Goal: Information Seeking & Learning: Learn about a topic

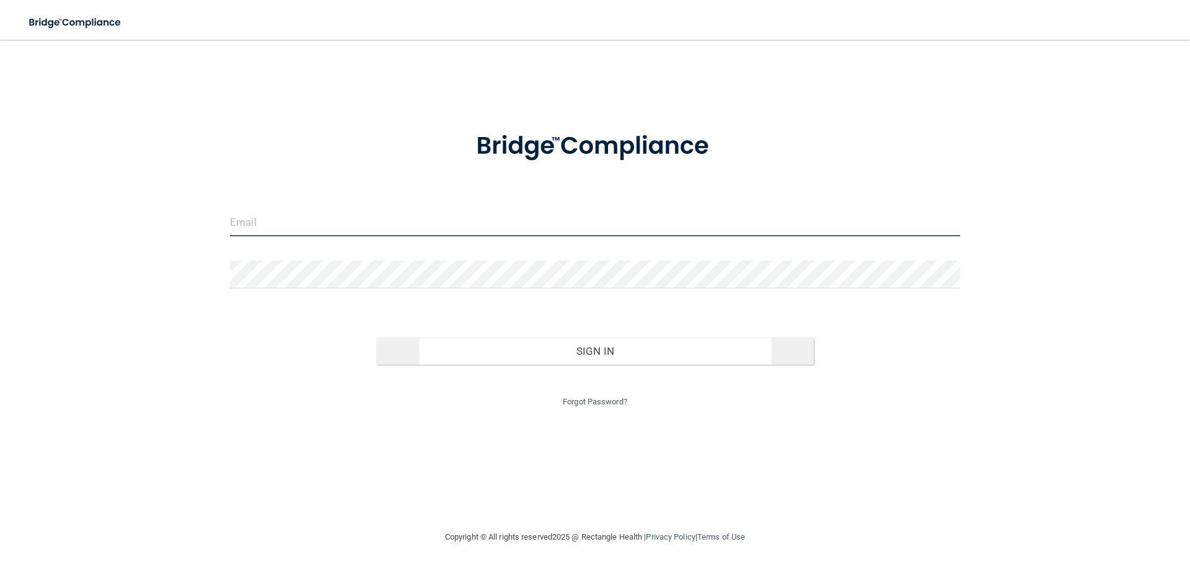
type input "[EMAIL_ADDRESS][DOMAIN_NAME]"
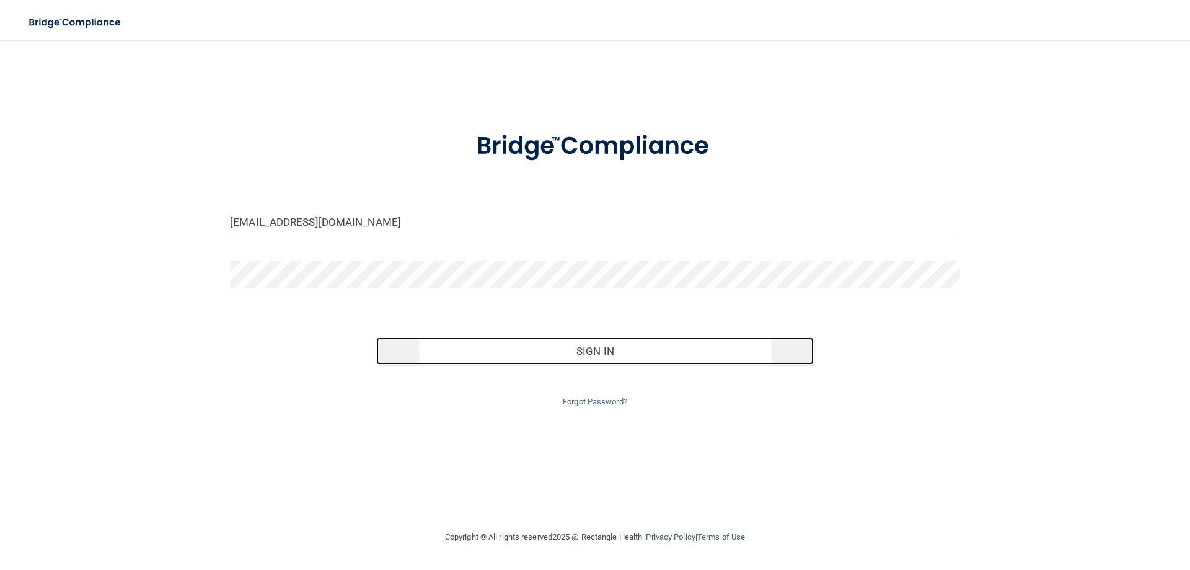
click at [595, 348] on button "Sign In" at bounding box center [595, 350] width 438 height 27
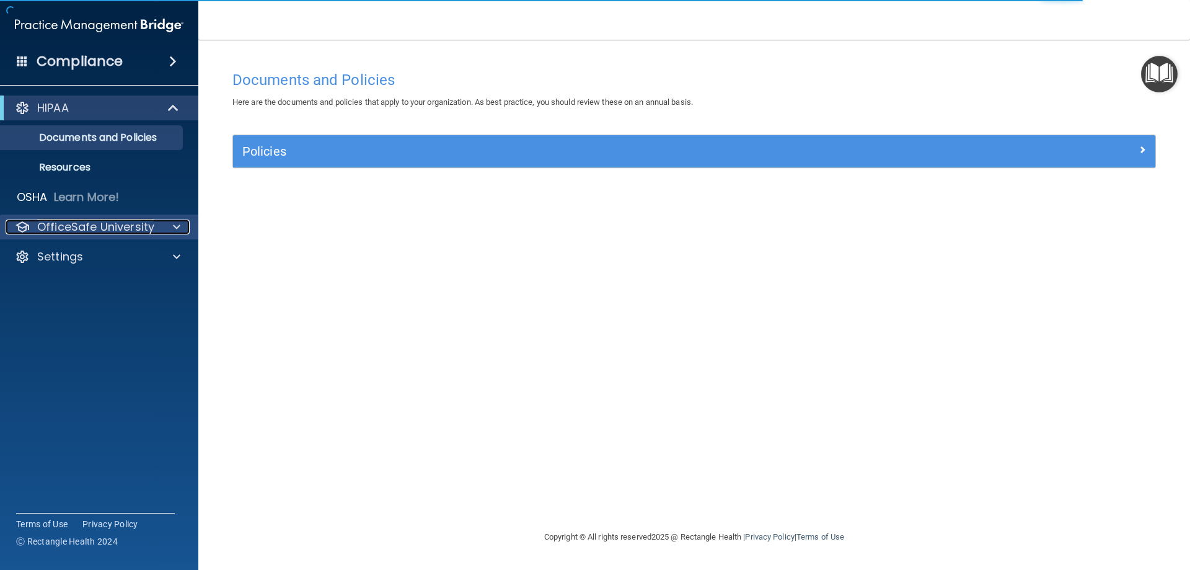
click at [93, 226] on p "OfficeSafe University" at bounding box center [95, 226] width 117 height 15
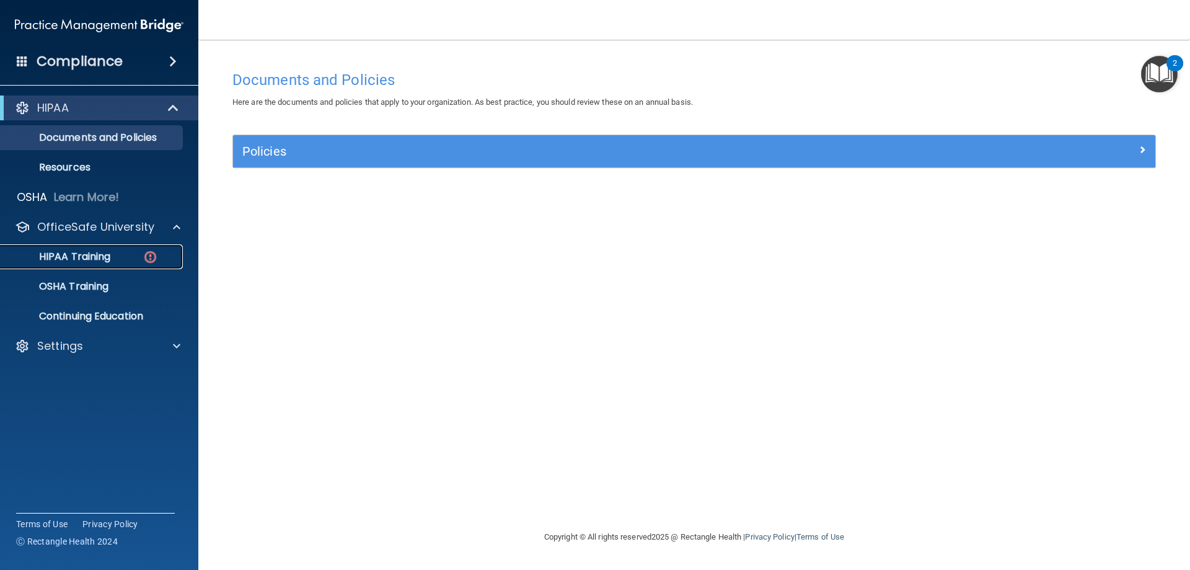
click at [71, 252] on p "HIPAA Training" at bounding box center [59, 256] width 102 height 12
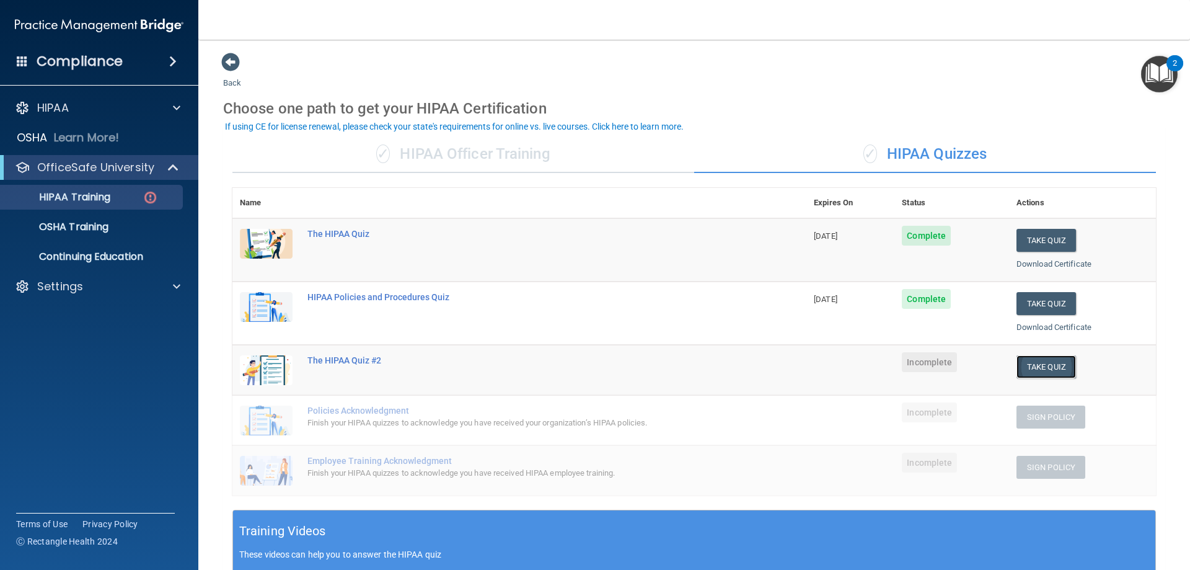
click at [1032, 366] on button "Take Quiz" at bounding box center [1047, 366] width 60 height 23
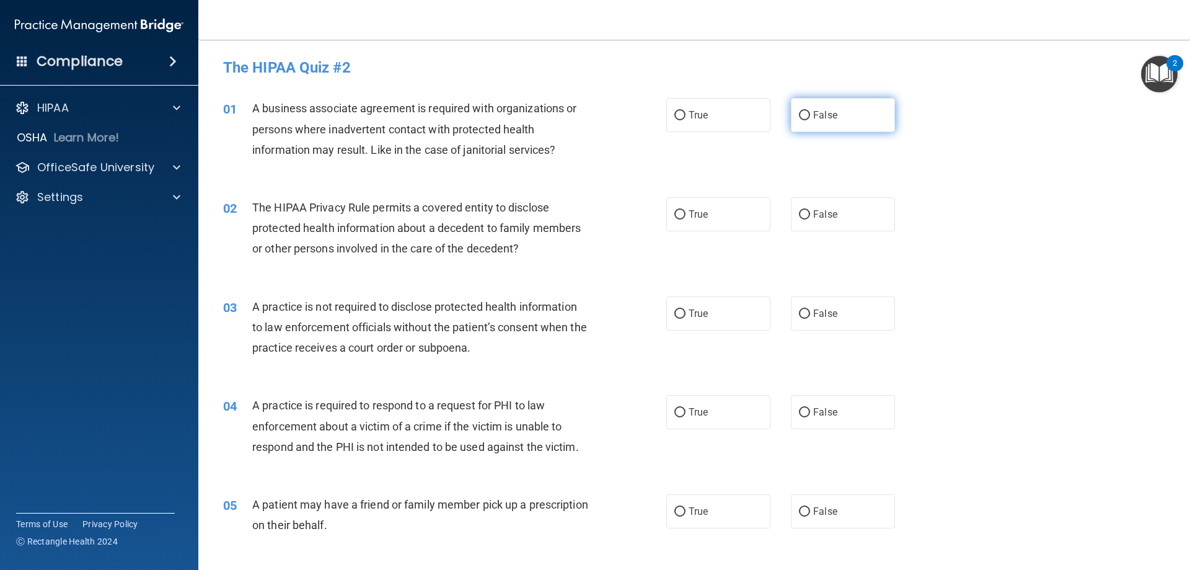
click at [799, 116] on input "False" at bounding box center [804, 115] width 11 height 9
radio input "true"
click at [676, 215] on input "True" at bounding box center [680, 214] width 11 height 9
radio input "true"
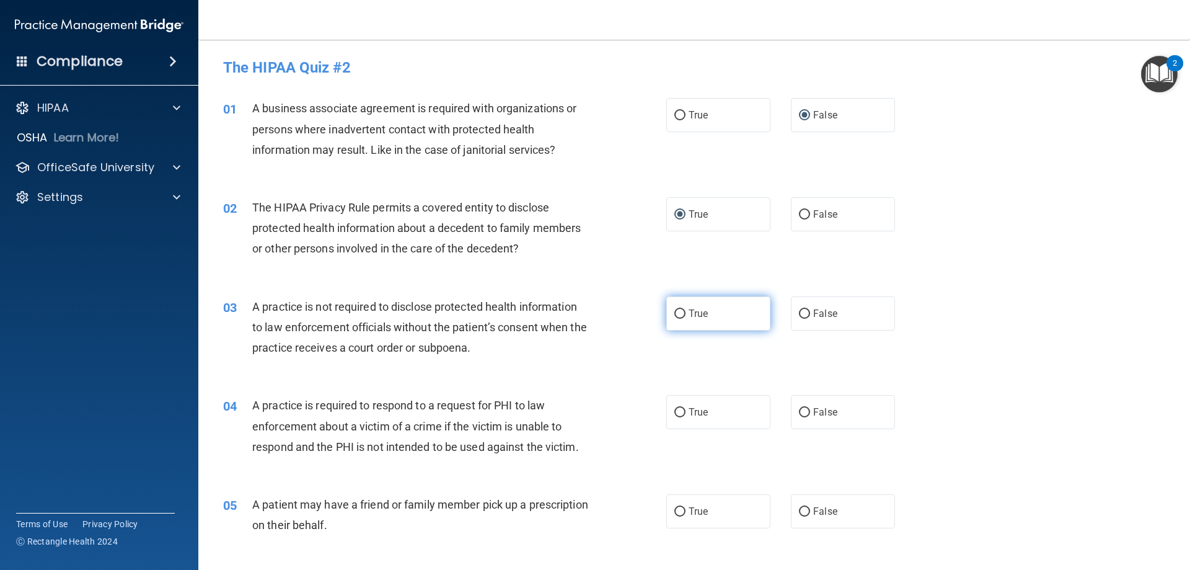
click at [676, 316] on input "True" at bounding box center [680, 313] width 11 height 9
radio input "true"
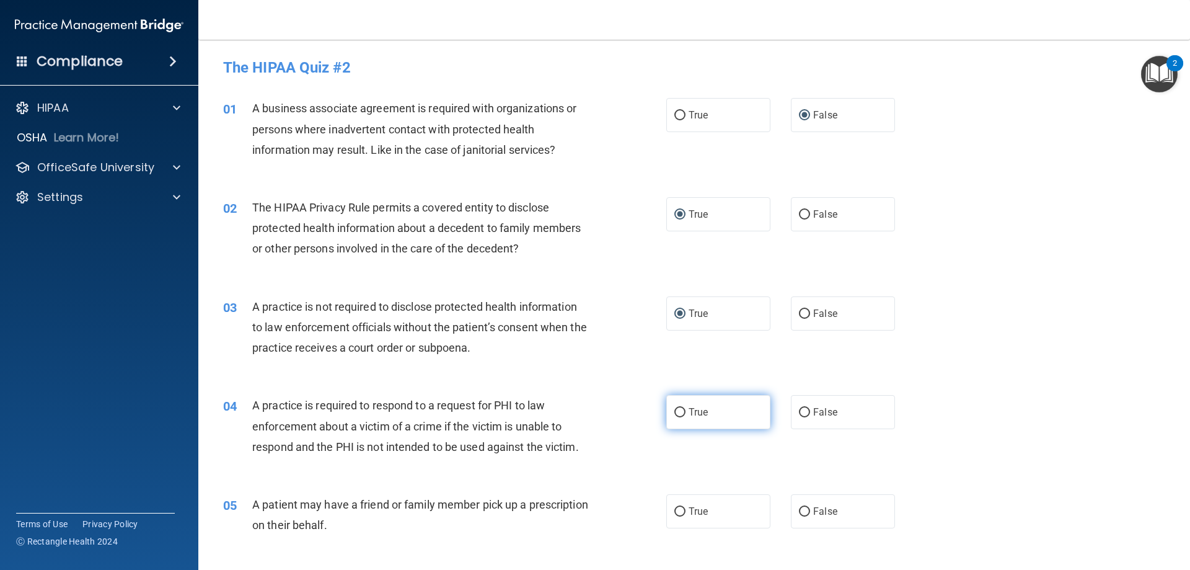
click at [678, 412] on input "True" at bounding box center [680, 412] width 11 height 9
radio input "true"
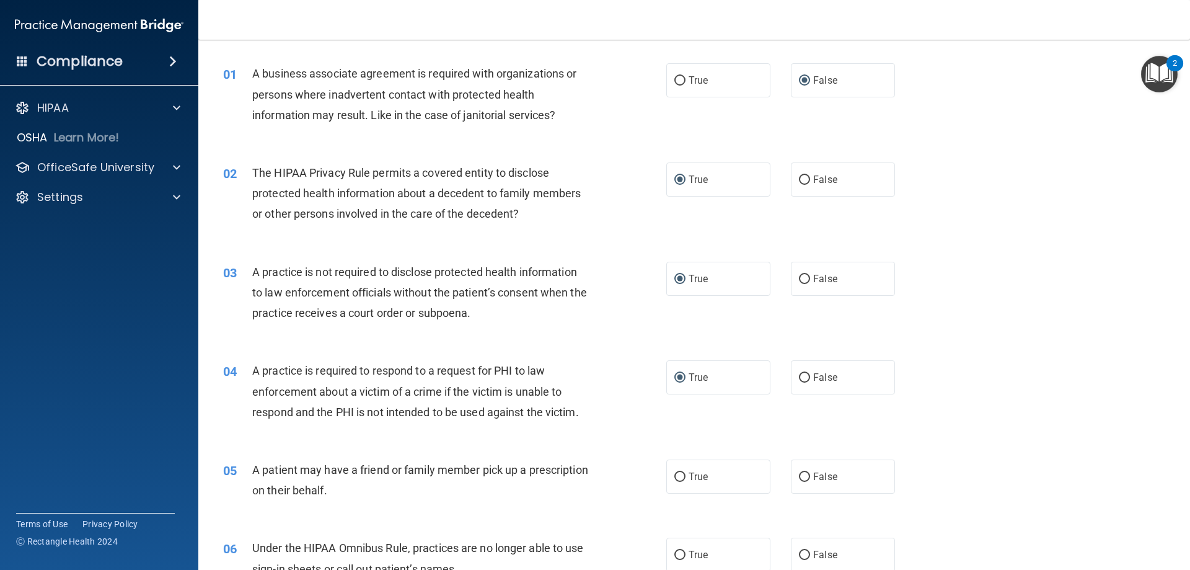
scroll to position [124, 0]
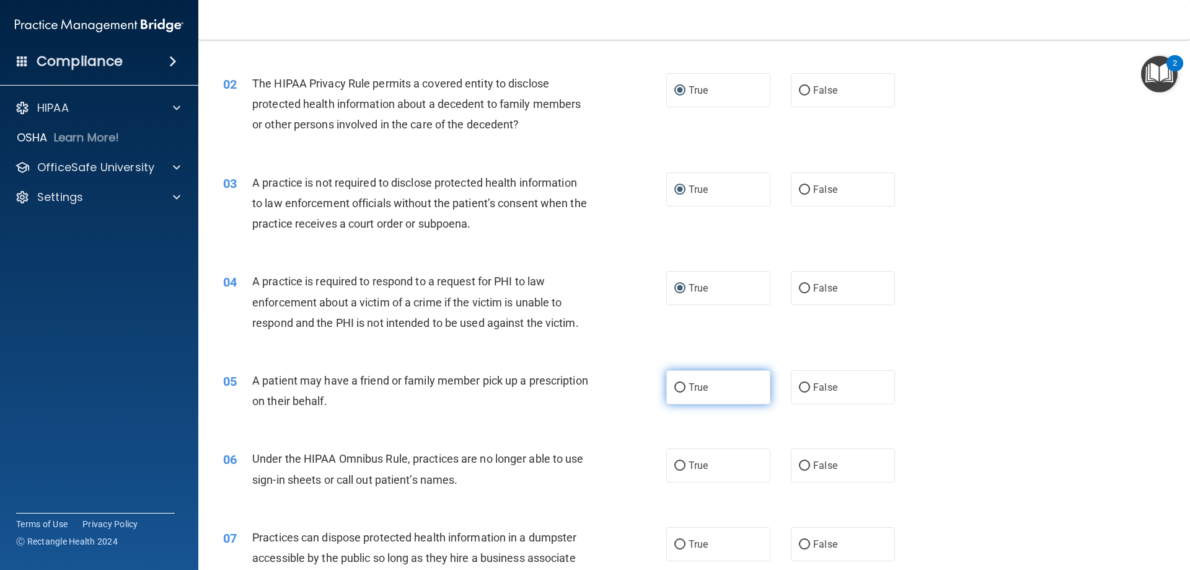
click at [676, 385] on input "True" at bounding box center [680, 387] width 11 height 9
radio input "true"
click at [800, 188] on input "False" at bounding box center [804, 189] width 11 height 9
radio input "true"
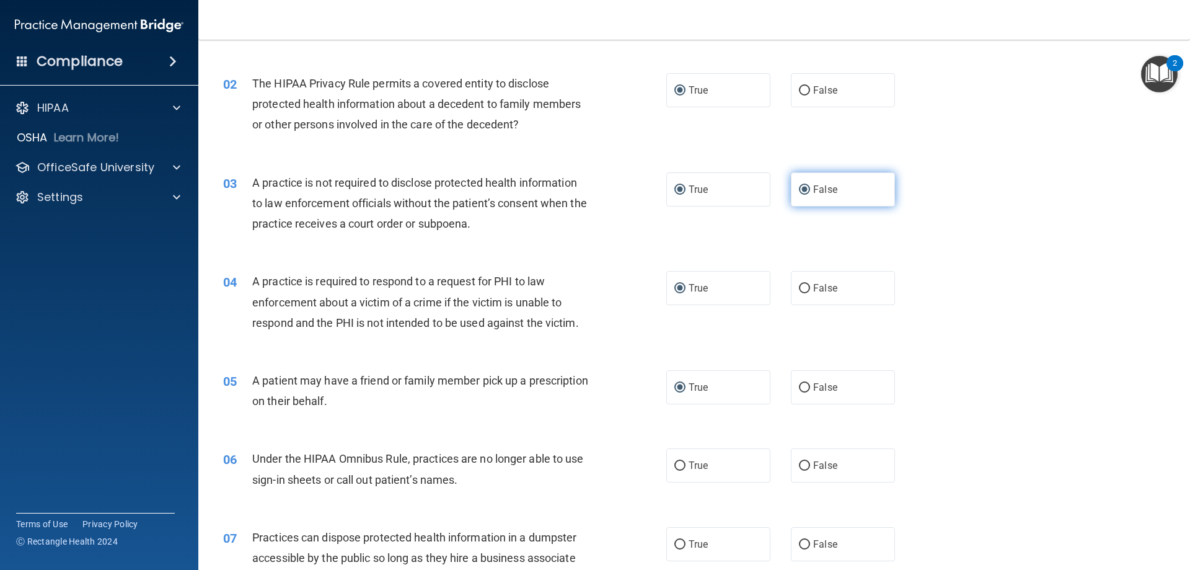
radio input "false"
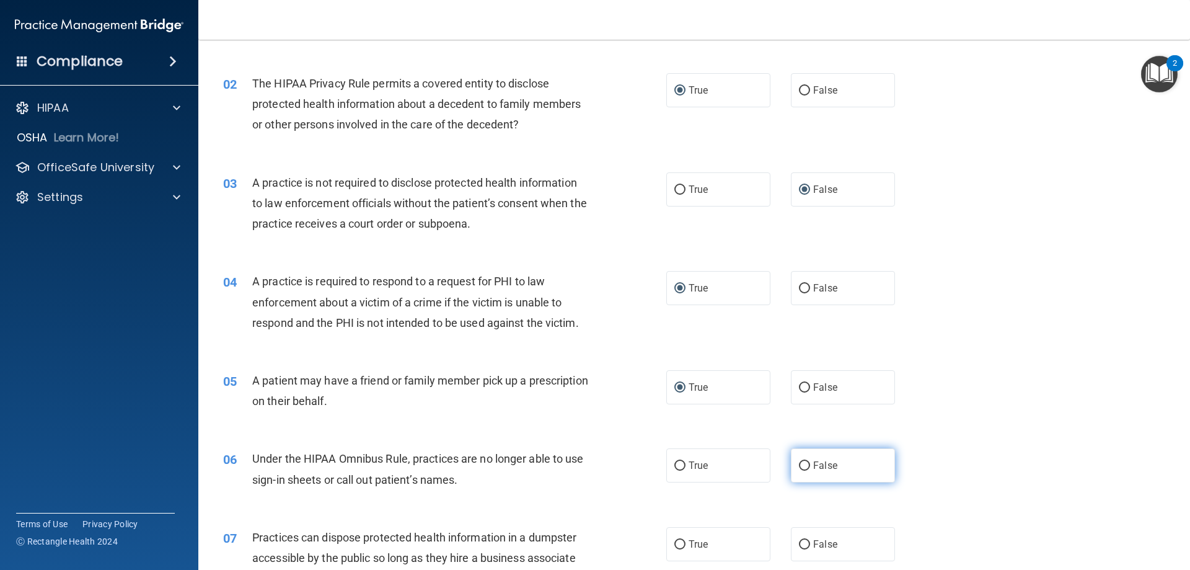
click at [799, 464] on input "False" at bounding box center [804, 465] width 11 height 9
radio input "true"
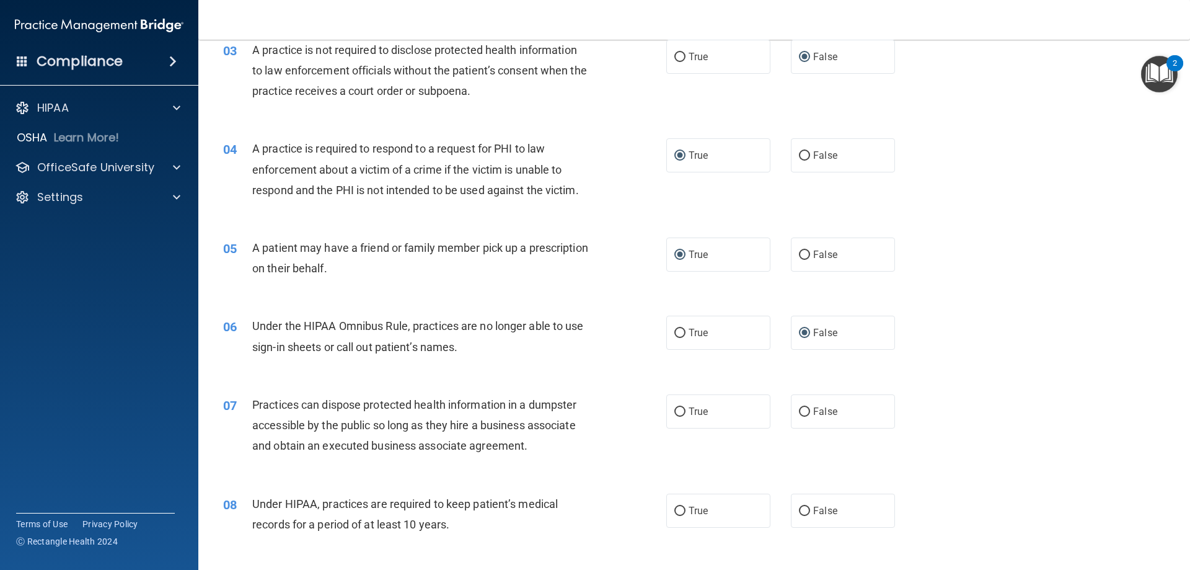
scroll to position [310, 0]
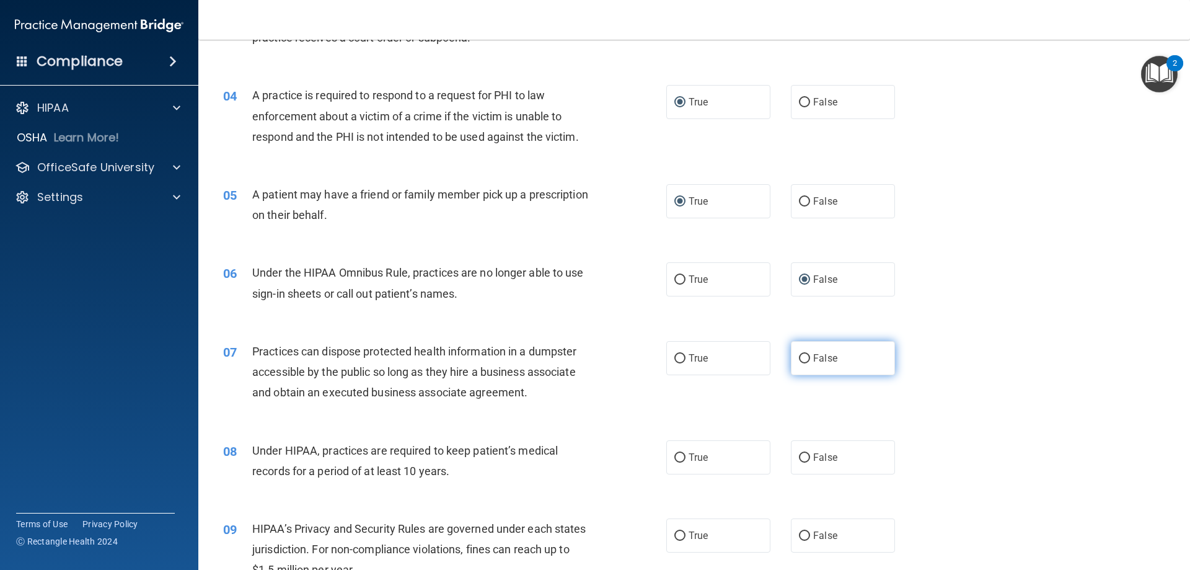
click at [802, 356] on input "False" at bounding box center [804, 358] width 11 height 9
radio input "true"
click at [675, 456] on input "True" at bounding box center [680, 457] width 11 height 9
radio input "true"
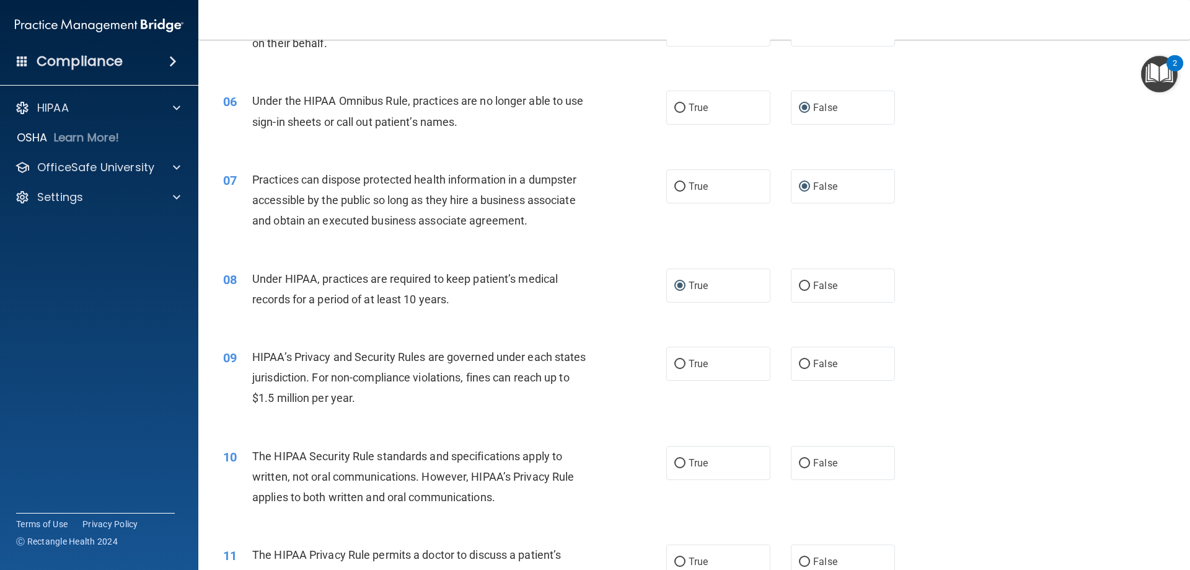
scroll to position [496, 0]
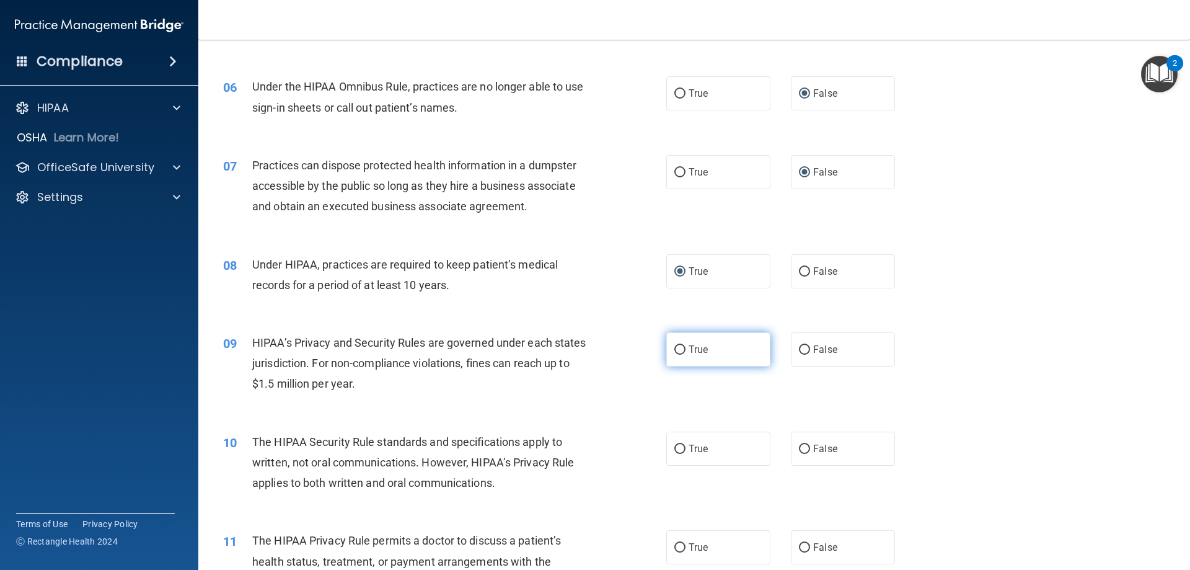
click at [675, 349] on input "True" at bounding box center [680, 349] width 11 height 9
radio input "true"
click at [678, 447] on input "True" at bounding box center [680, 449] width 11 height 9
radio input "true"
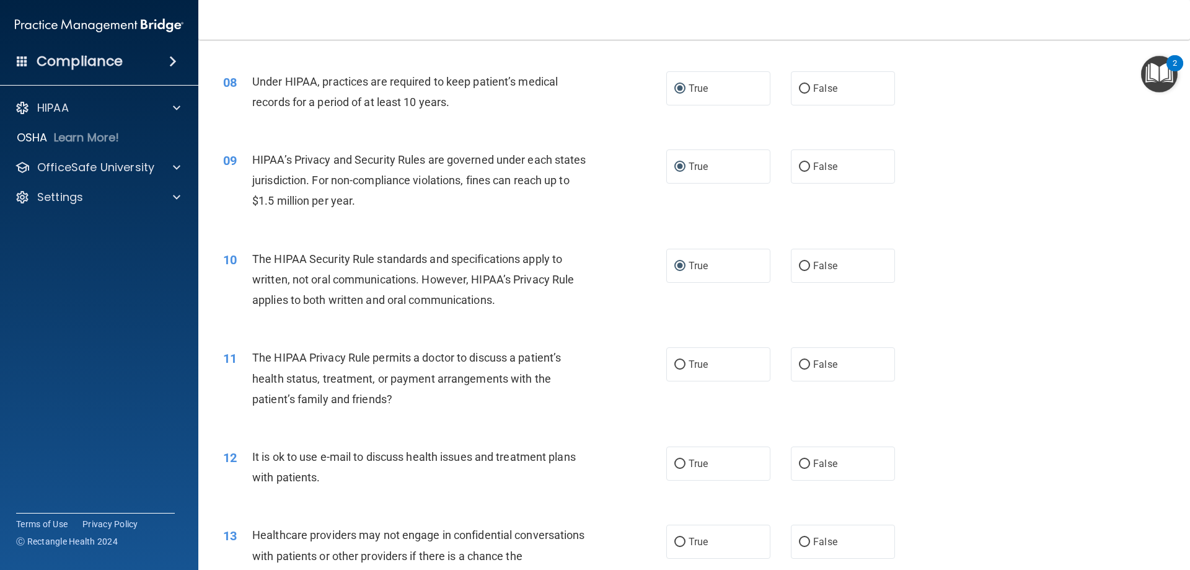
scroll to position [682, 0]
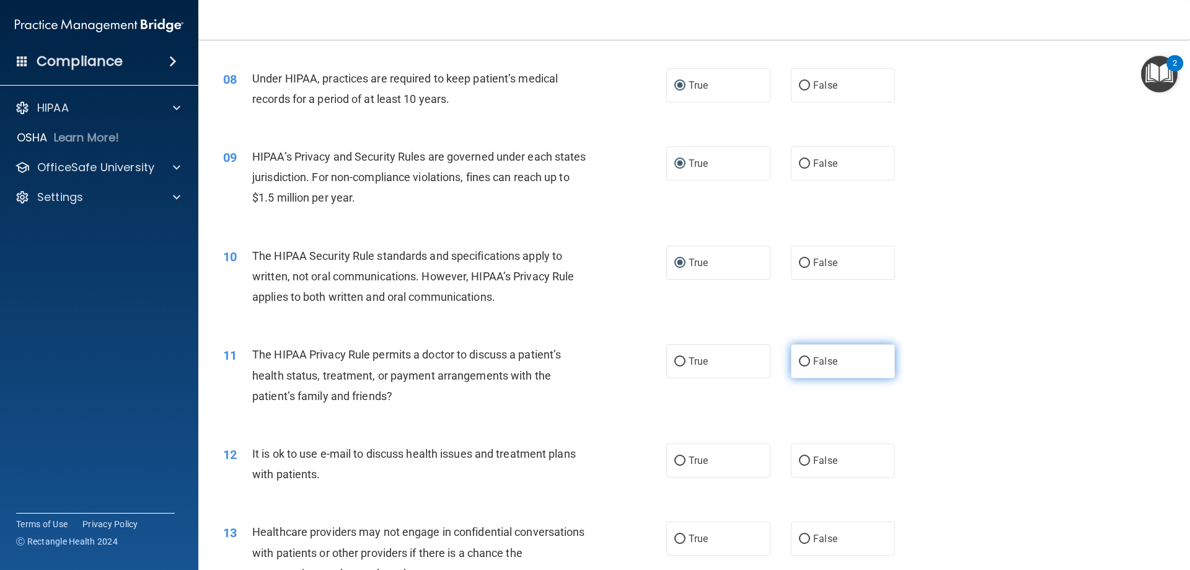
click at [802, 359] on input "False" at bounding box center [804, 361] width 11 height 9
radio input "true"
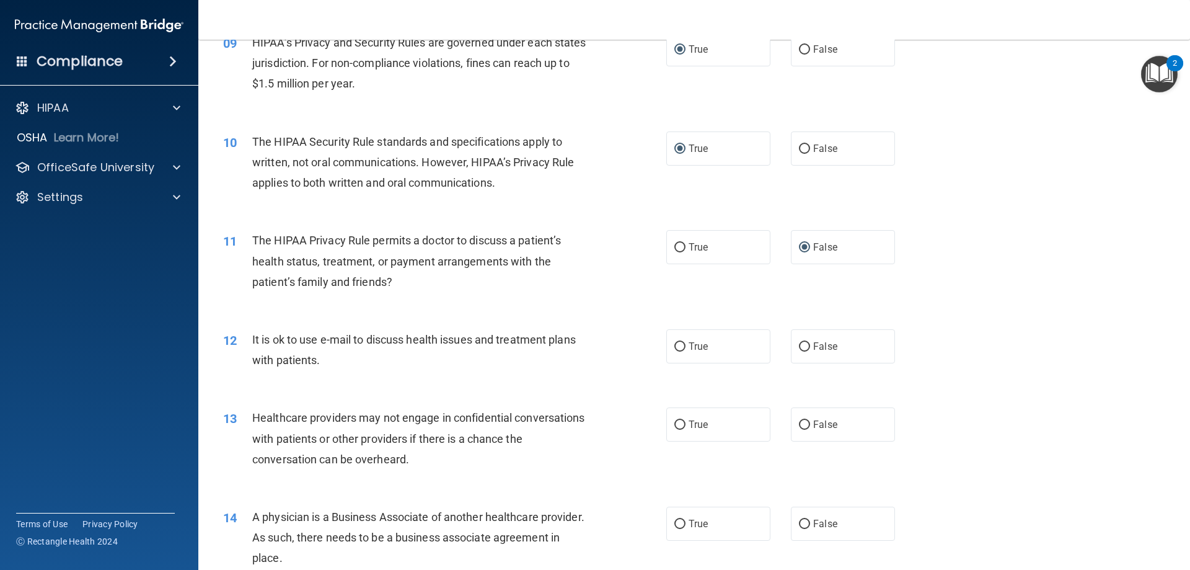
scroll to position [806, 0]
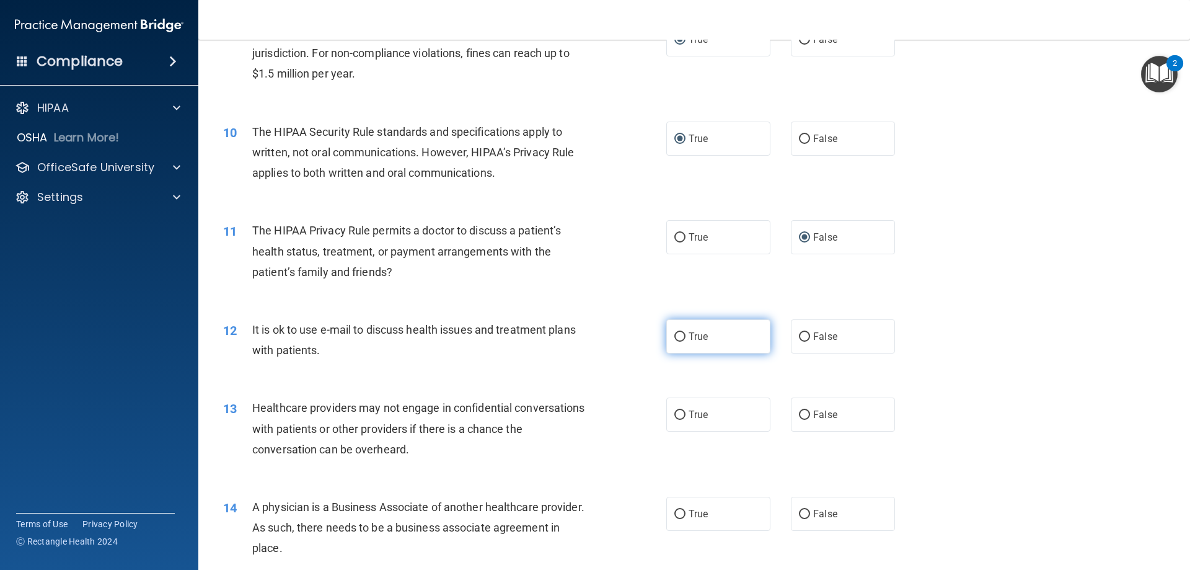
click at [676, 335] on input "True" at bounding box center [680, 336] width 11 height 9
radio input "true"
click at [675, 412] on input "True" at bounding box center [680, 414] width 11 height 9
radio input "true"
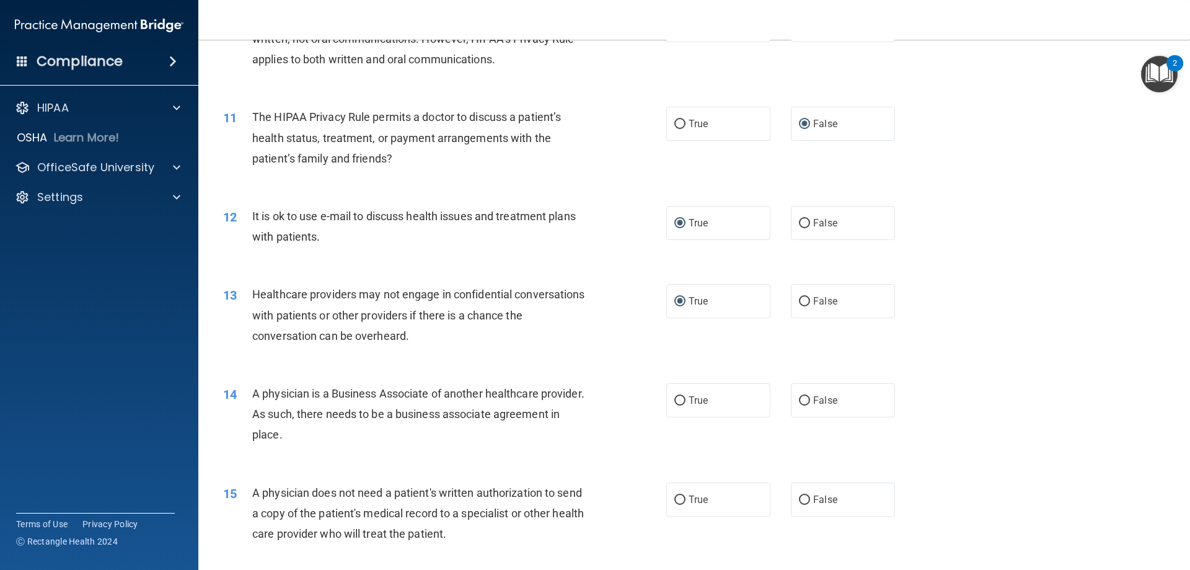
scroll to position [930, 0]
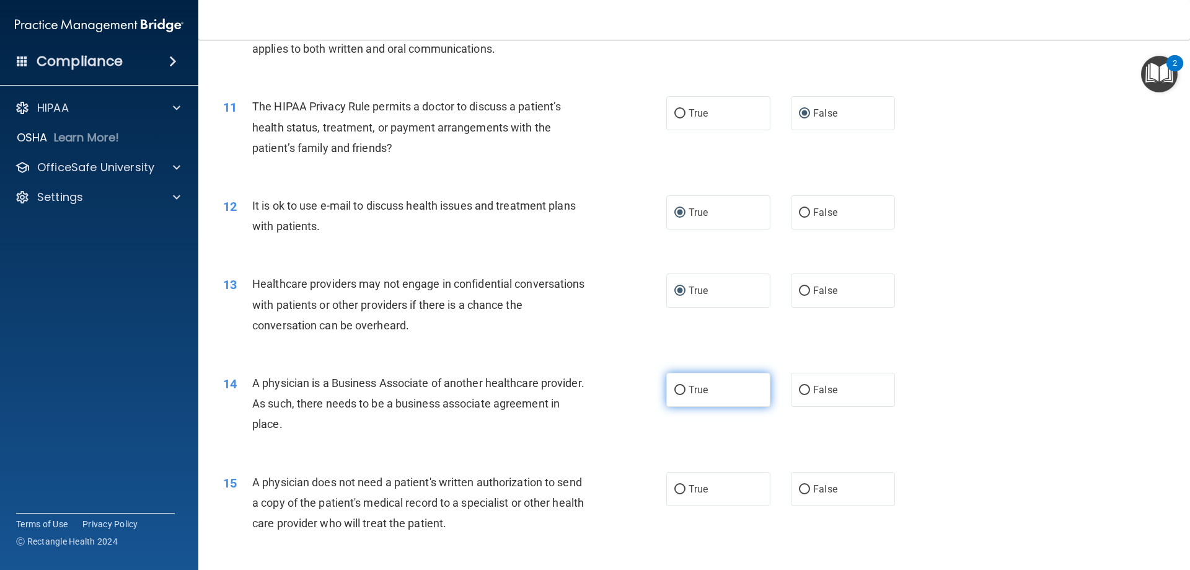
click at [675, 388] on input "True" at bounding box center [680, 390] width 11 height 9
radio input "true"
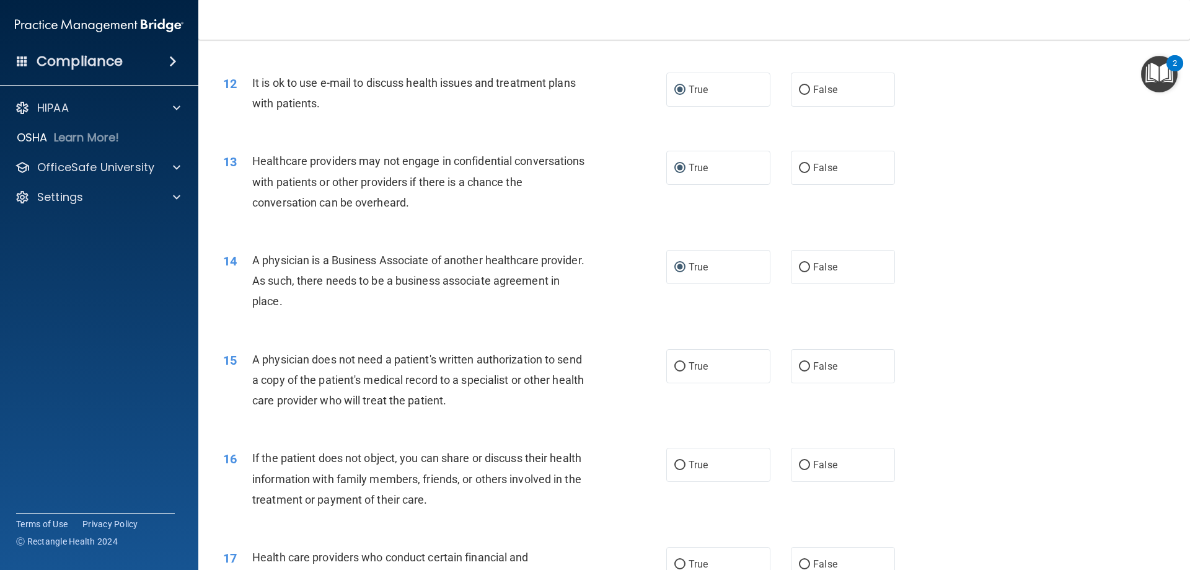
scroll to position [1054, 0]
click at [678, 363] on input "True" at bounding box center [680, 365] width 11 height 9
radio input "true"
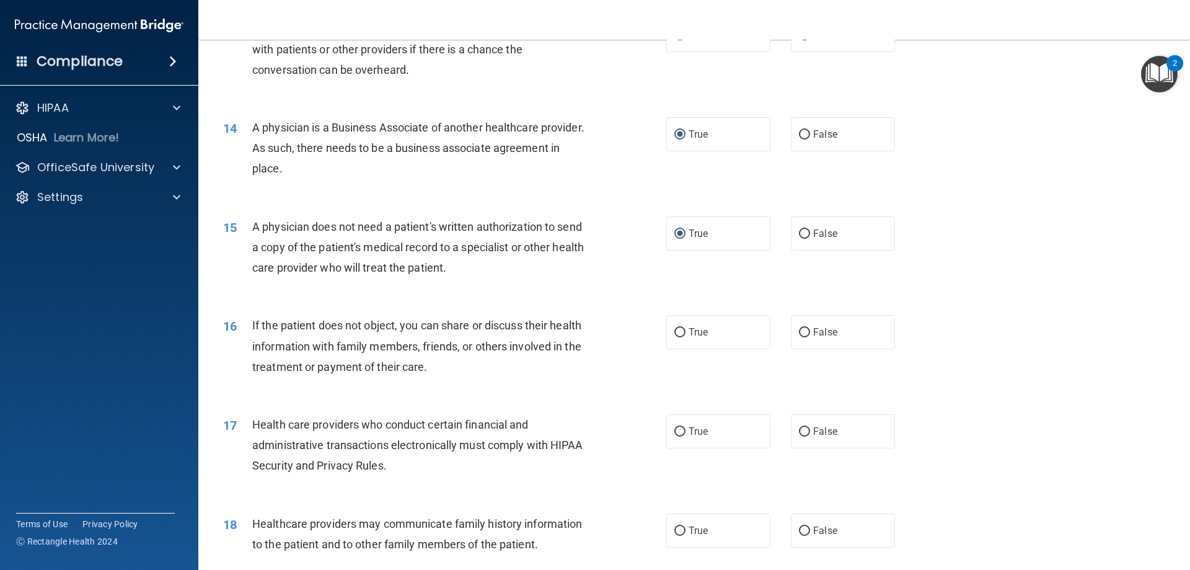
scroll to position [1240, 0]
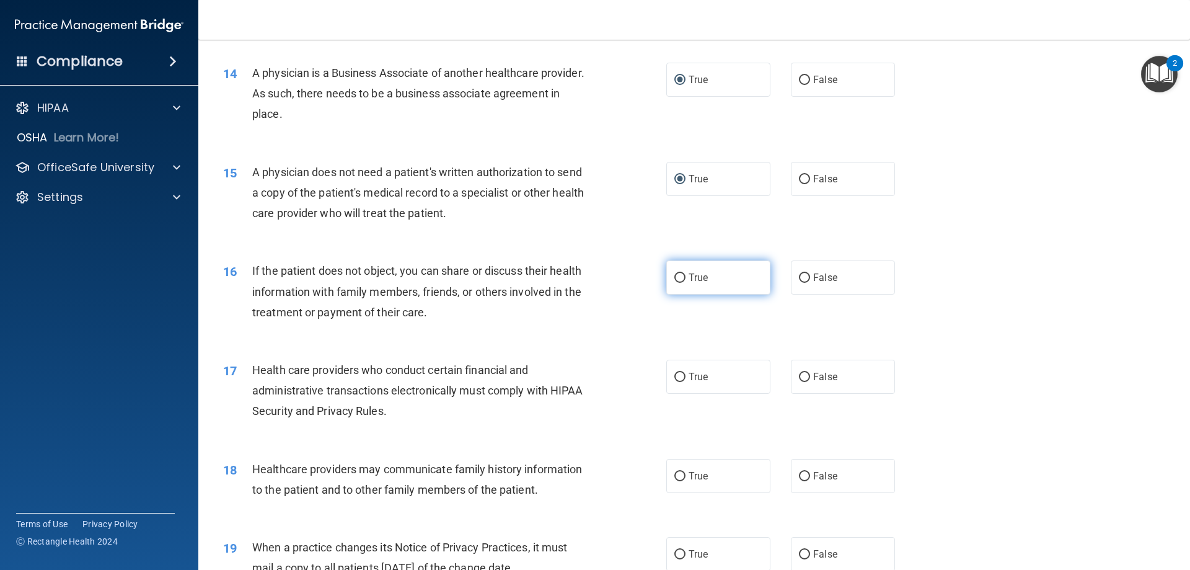
click at [678, 276] on input "True" at bounding box center [680, 277] width 11 height 9
radio input "true"
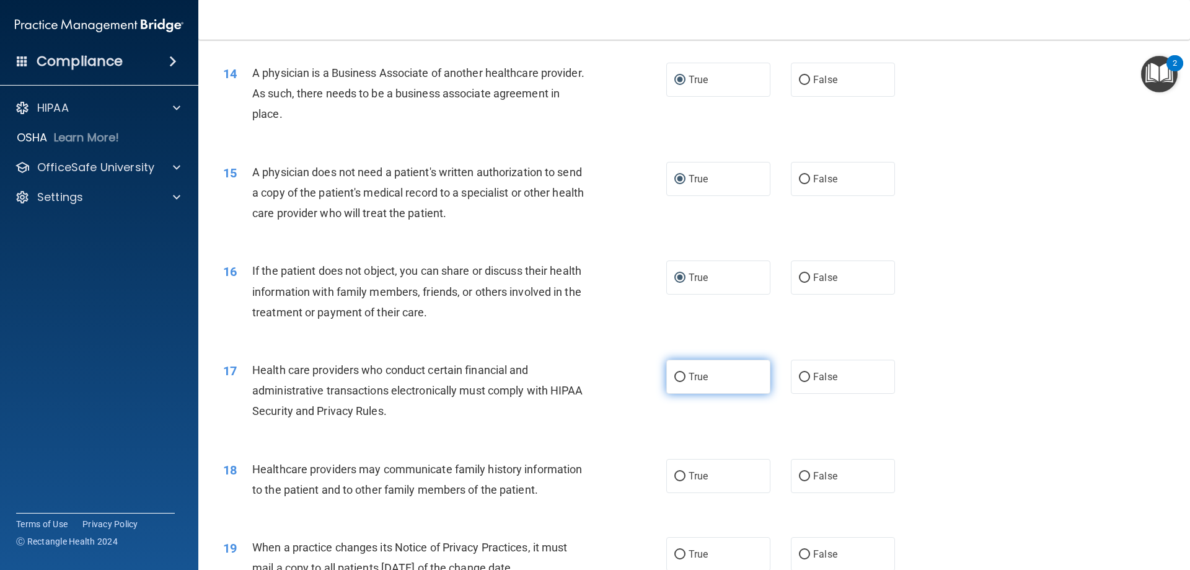
click at [677, 374] on input "True" at bounding box center [680, 377] width 11 height 9
radio input "true"
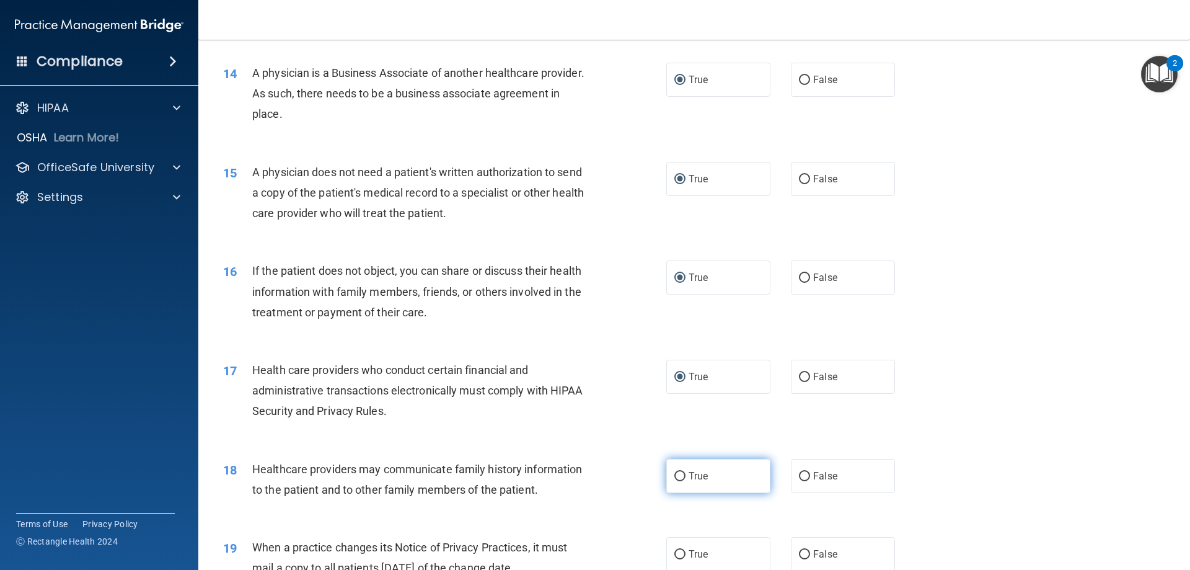
click at [676, 473] on input "True" at bounding box center [680, 476] width 11 height 9
radio input "true"
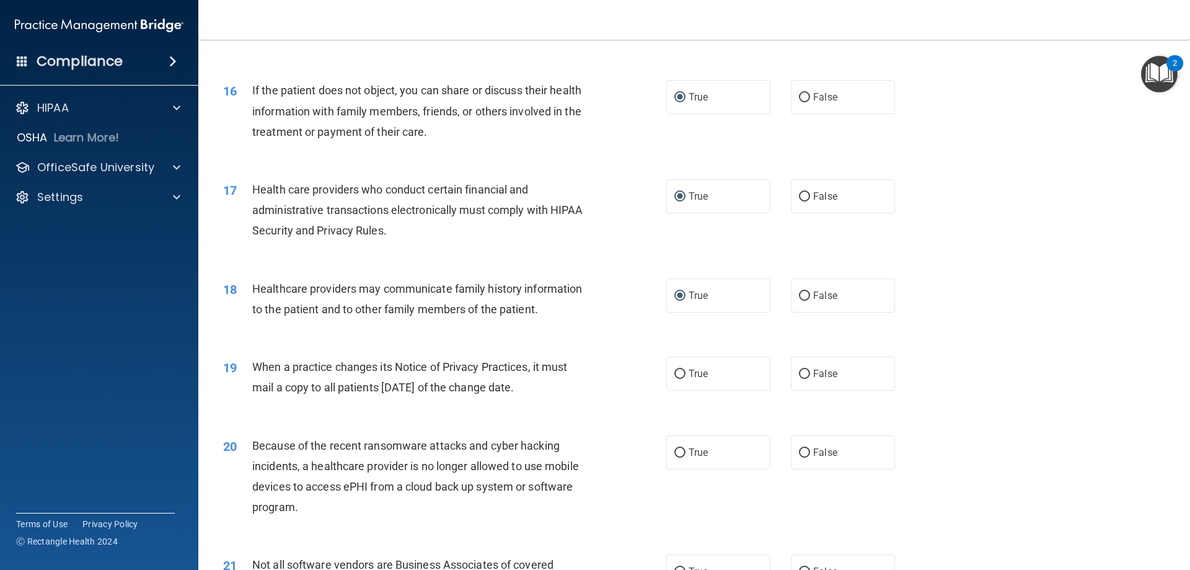
scroll to position [1426, 0]
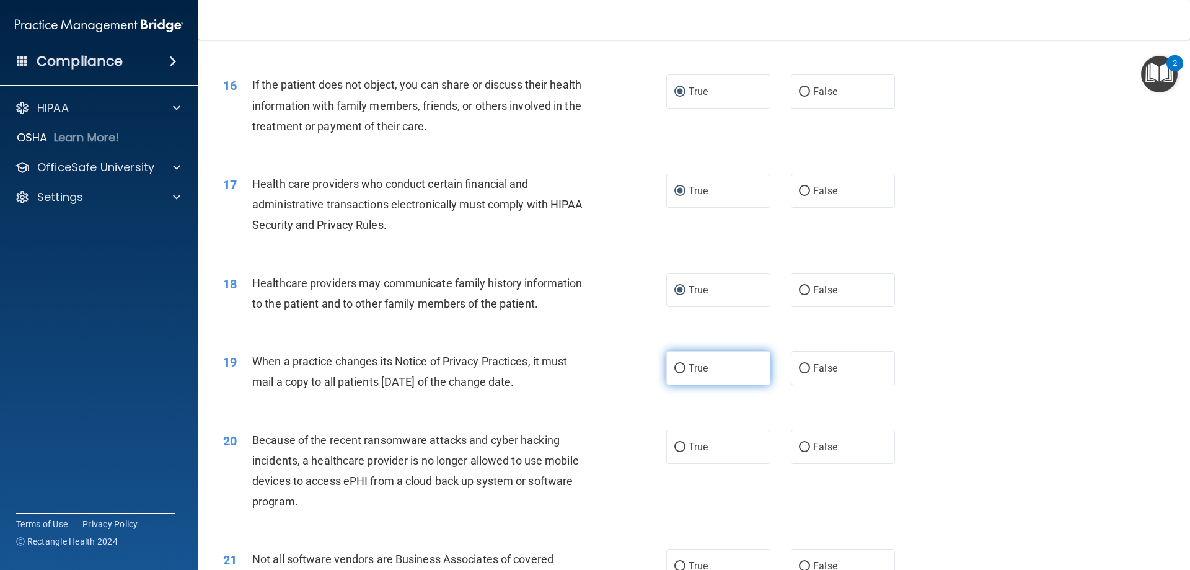
click at [676, 366] on input "True" at bounding box center [680, 368] width 11 height 9
radio input "true"
click at [799, 445] on input "False" at bounding box center [804, 447] width 11 height 9
radio input "true"
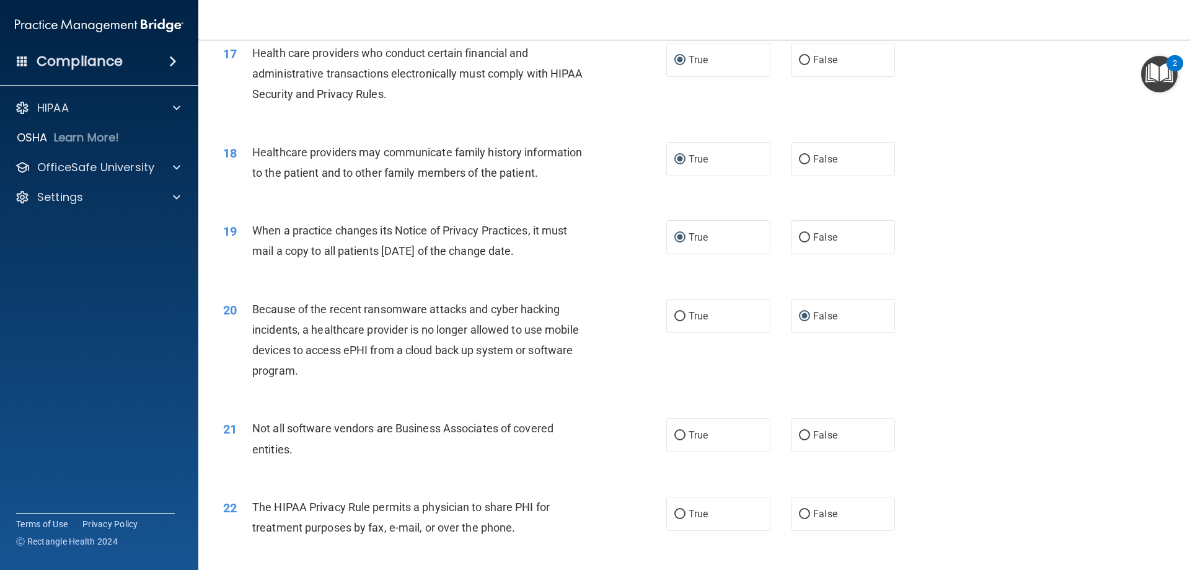
scroll to position [1612, 0]
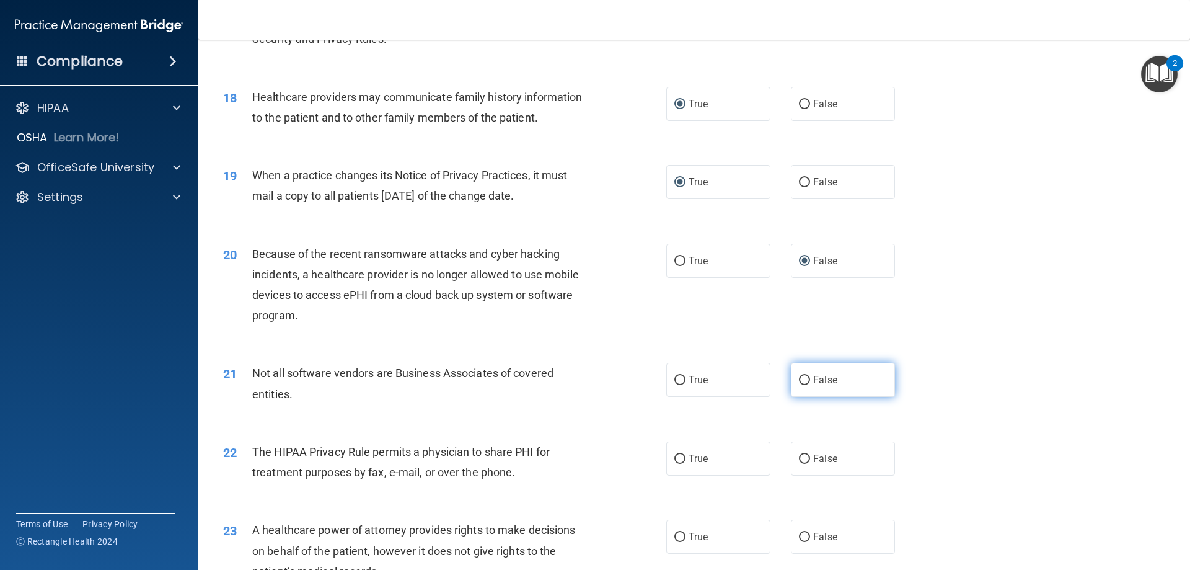
click at [799, 376] on input "False" at bounding box center [804, 380] width 11 height 9
radio input "true"
click at [676, 457] on input "True" at bounding box center [680, 458] width 11 height 9
radio input "true"
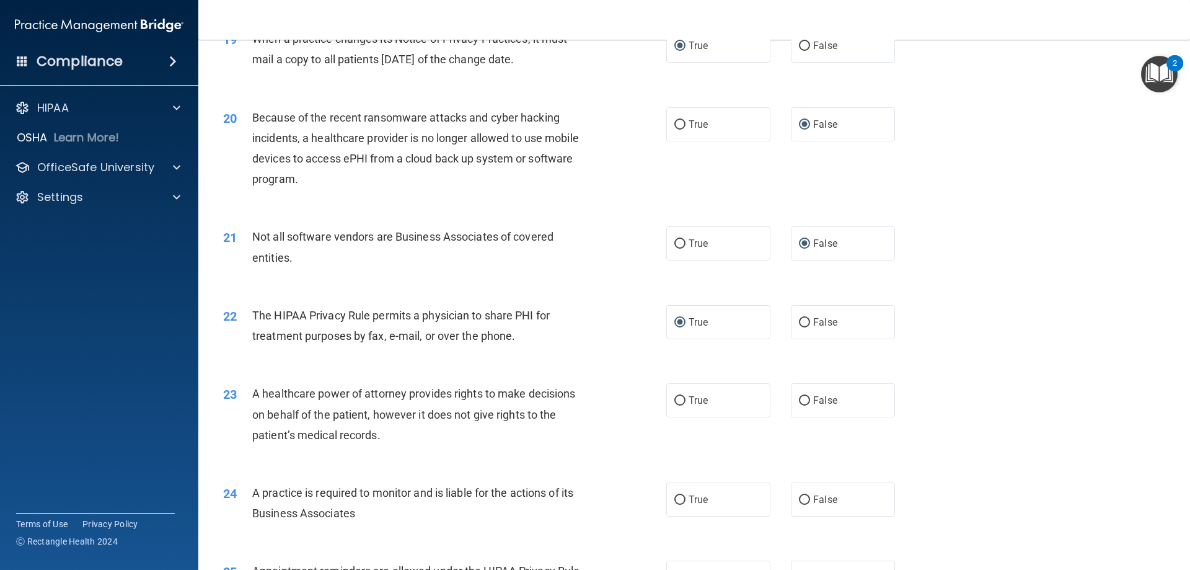
scroll to position [1860, 0]
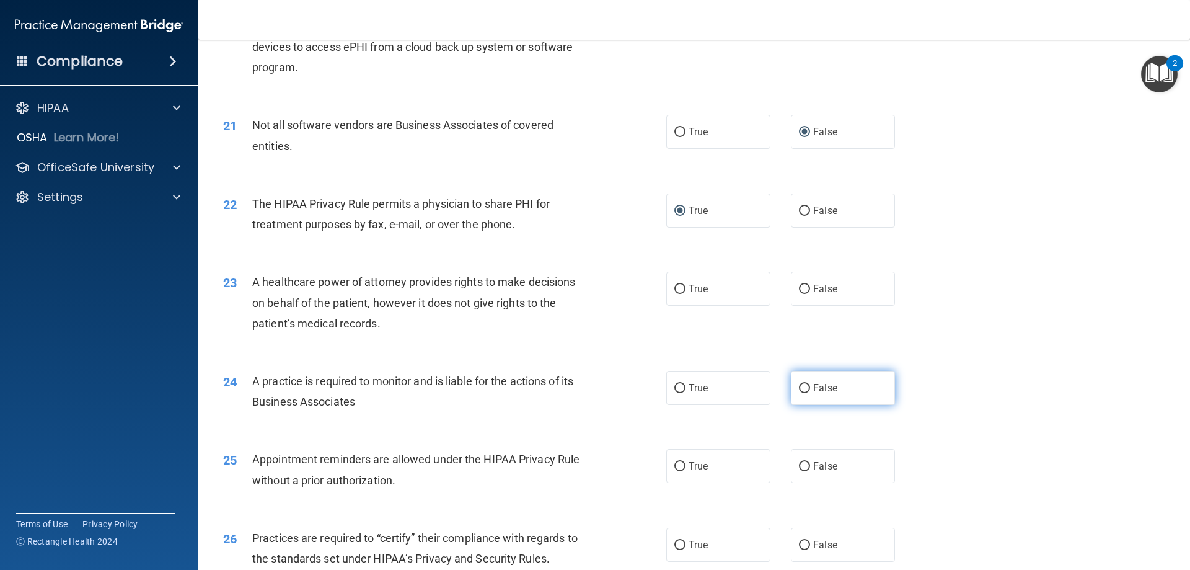
click at [799, 386] on input "False" at bounding box center [804, 388] width 11 height 9
radio input "true"
click at [675, 287] on input "True" at bounding box center [680, 289] width 11 height 9
radio input "true"
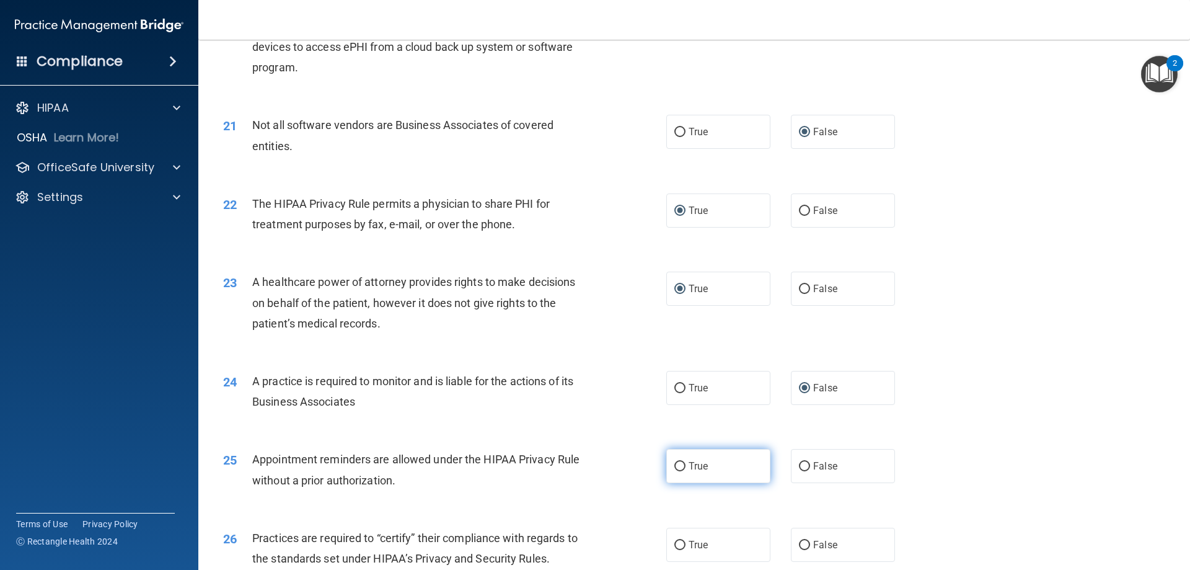
click at [678, 464] on input "True" at bounding box center [680, 466] width 11 height 9
radio input "true"
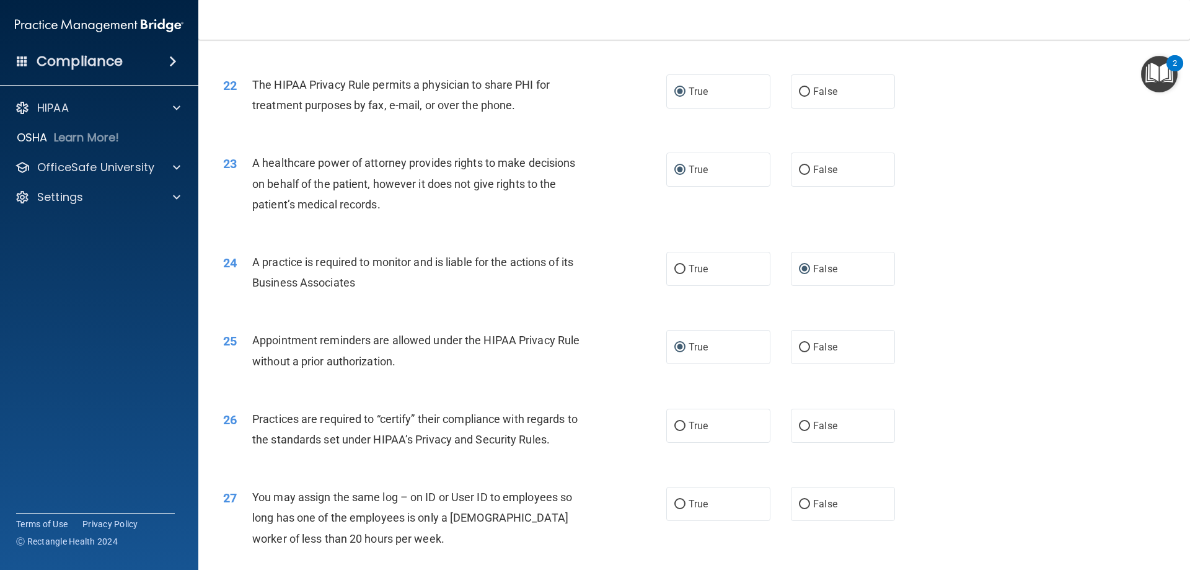
scroll to position [1984, 0]
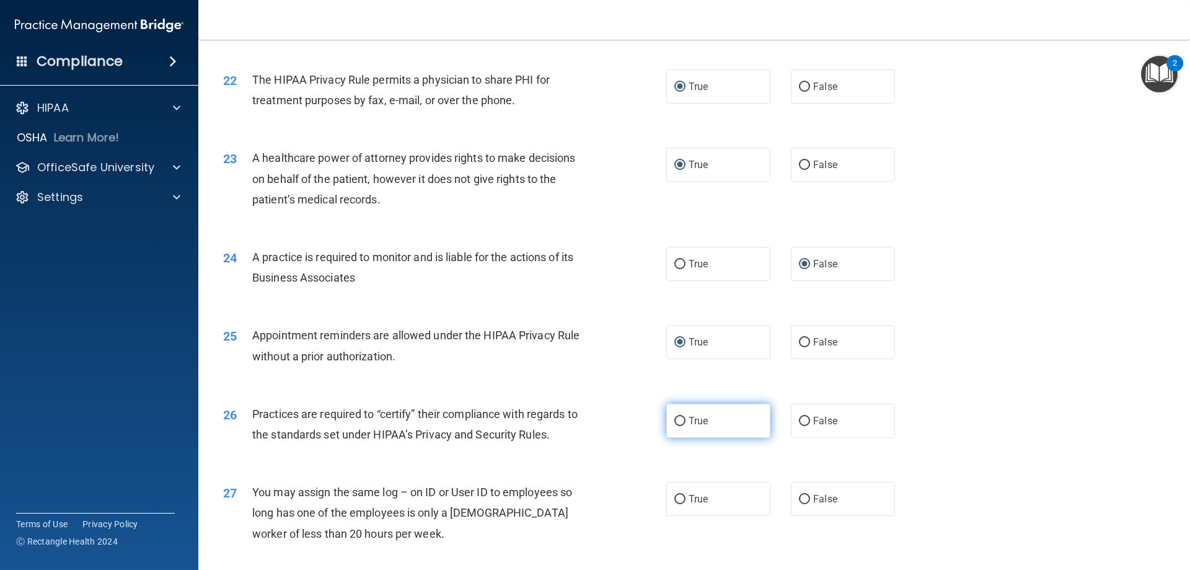
click at [676, 420] on input "True" at bounding box center [680, 421] width 11 height 9
radio input "true"
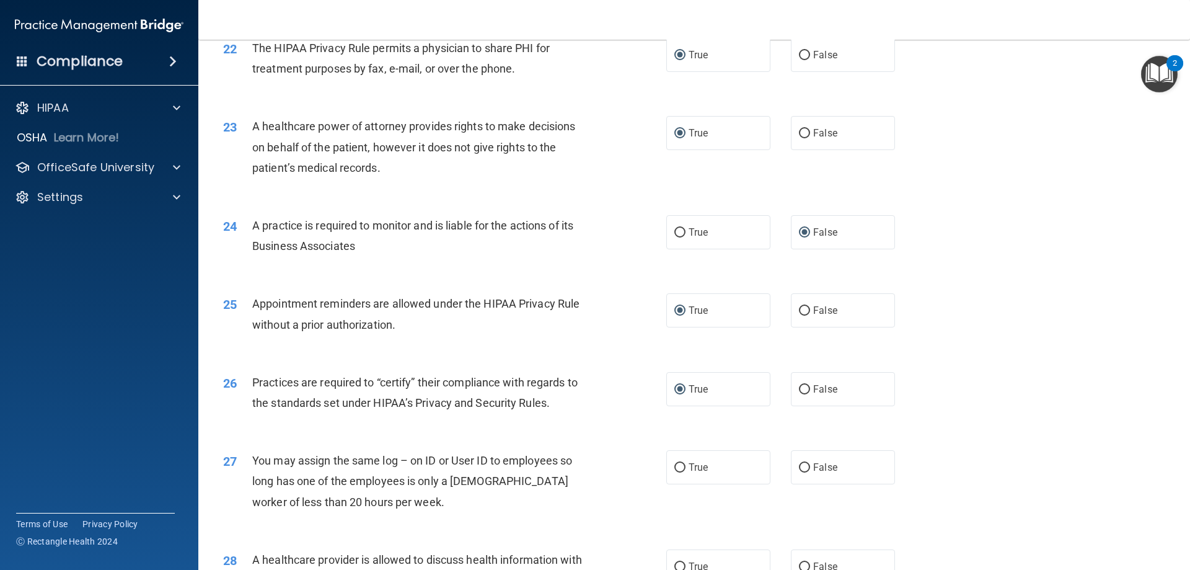
scroll to position [2170, 0]
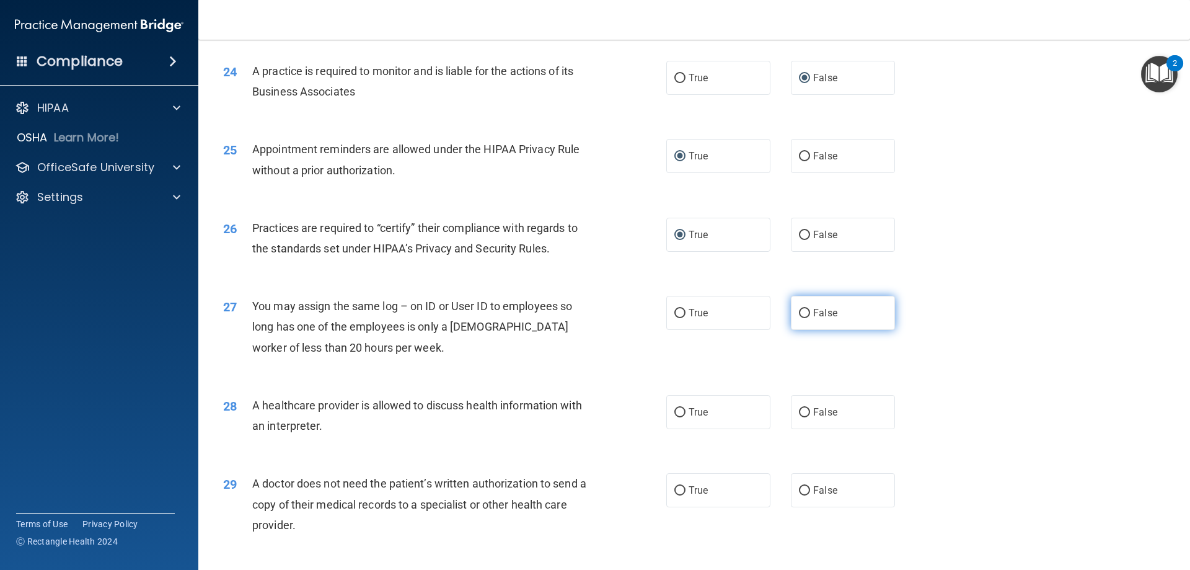
click at [802, 311] on input "False" at bounding box center [804, 313] width 11 height 9
radio input "true"
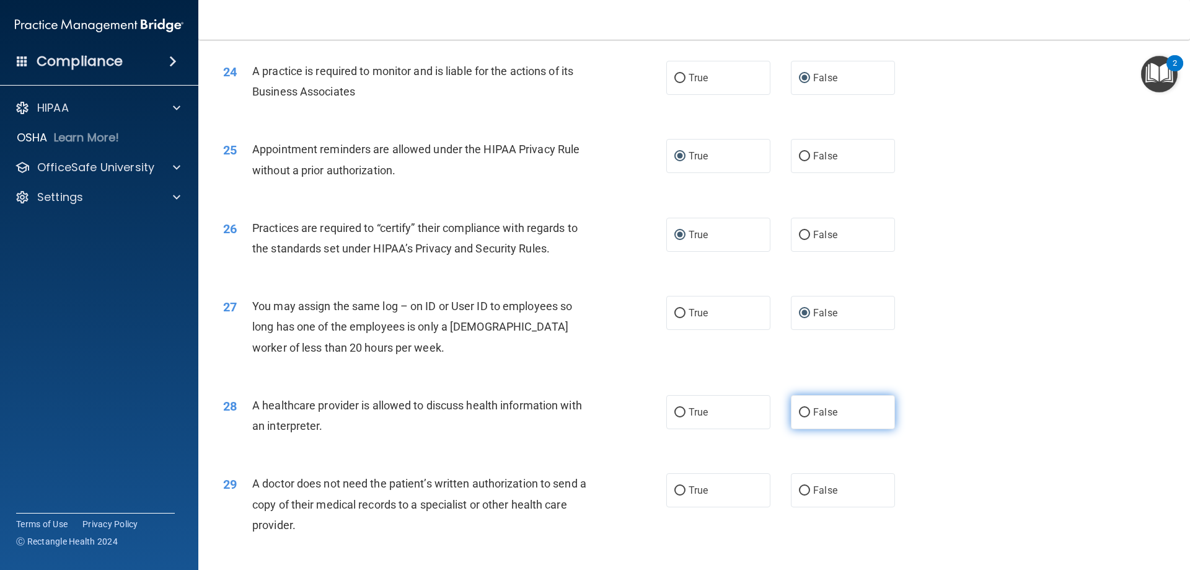
click at [799, 411] on input "False" at bounding box center [804, 412] width 11 height 9
radio input "true"
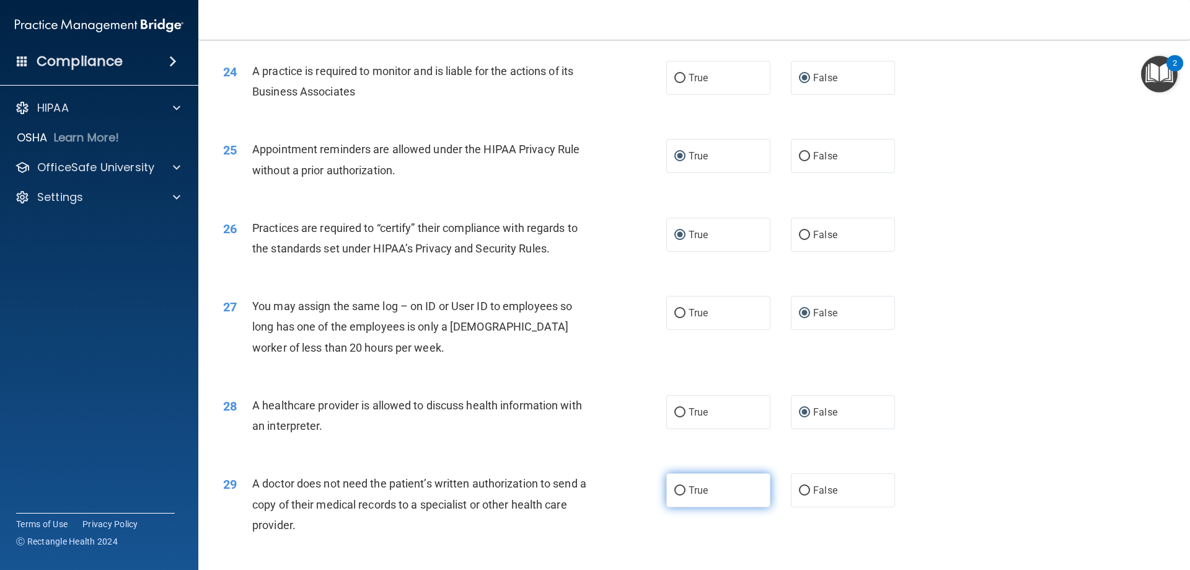
click at [679, 489] on input "True" at bounding box center [680, 490] width 11 height 9
radio input "true"
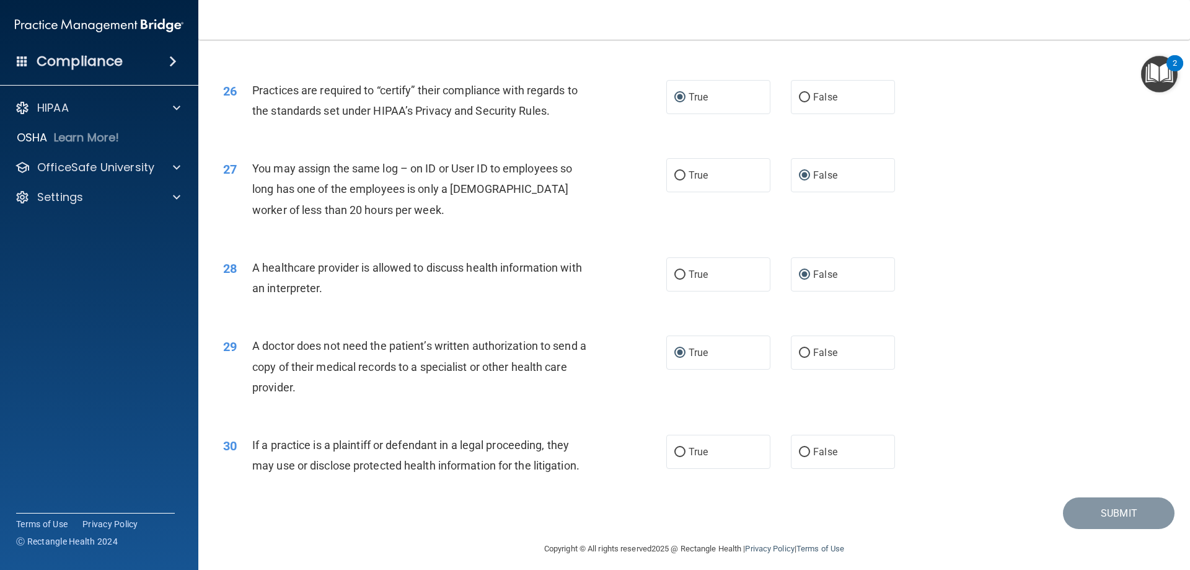
scroll to position [2316, 0]
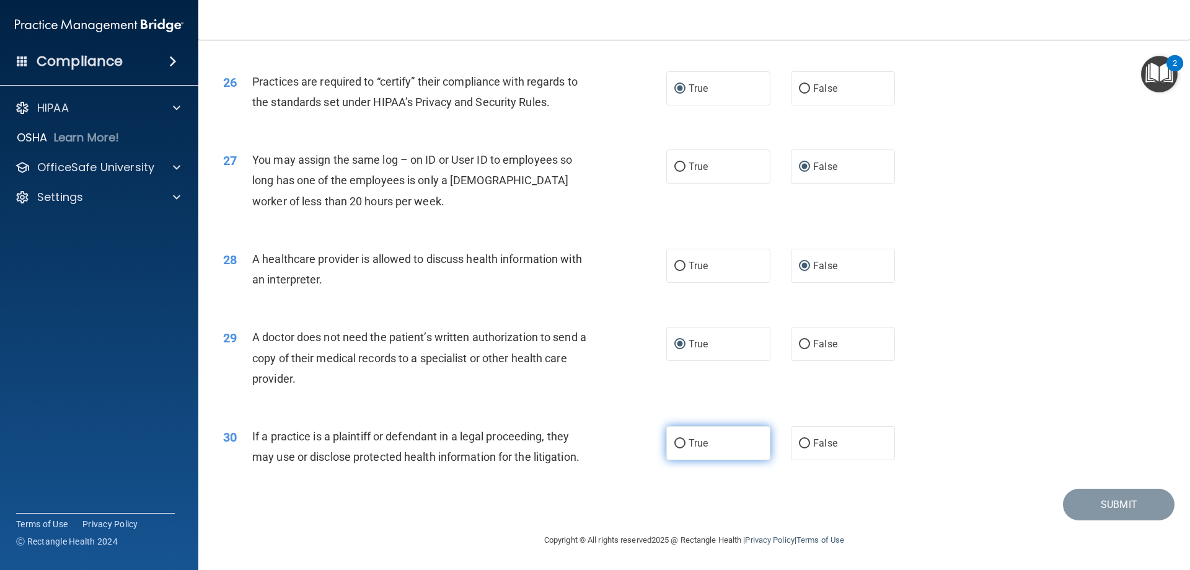
click at [675, 440] on input "True" at bounding box center [680, 443] width 11 height 9
radio input "true"
click at [1098, 500] on button "Submit" at bounding box center [1119, 505] width 112 height 32
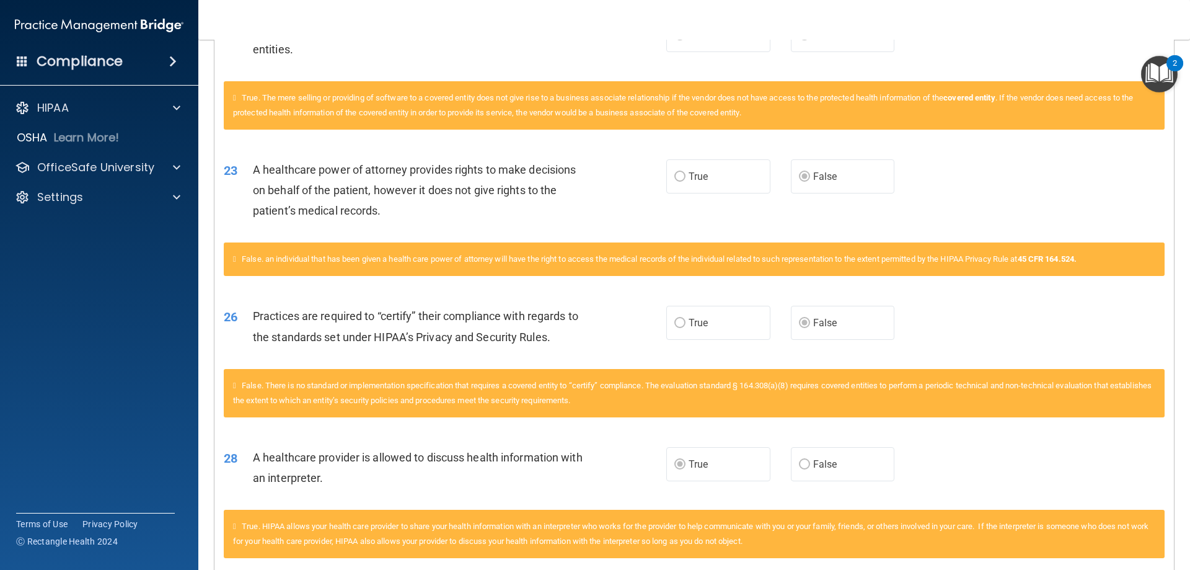
scroll to position [1461, 0]
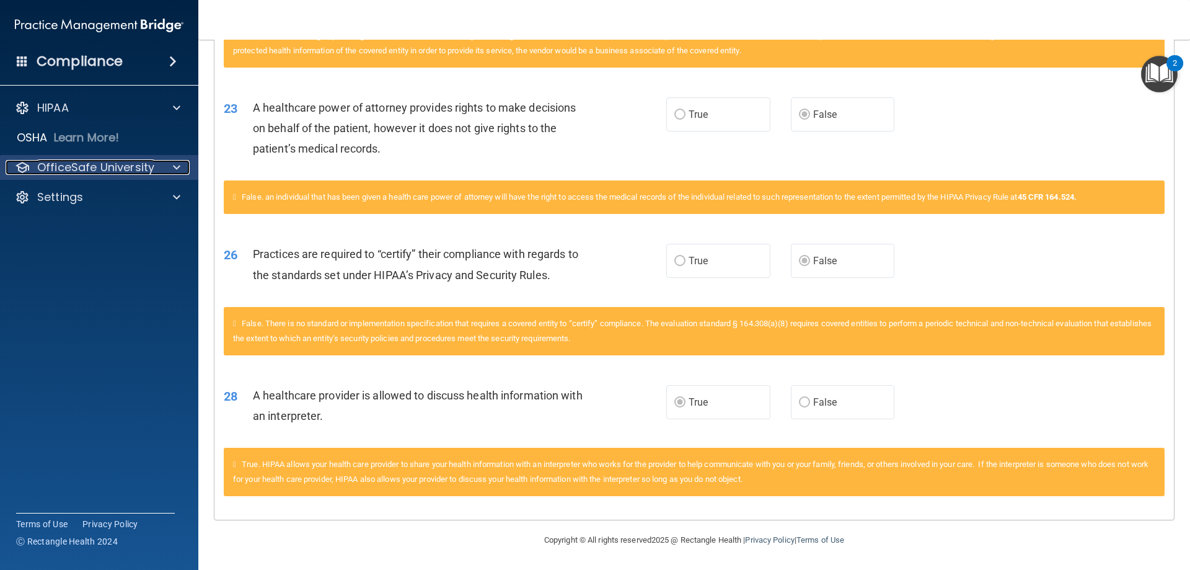
click at [73, 165] on p "OfficeSafe University" at bounding box center [95, 167] width 117 height 15
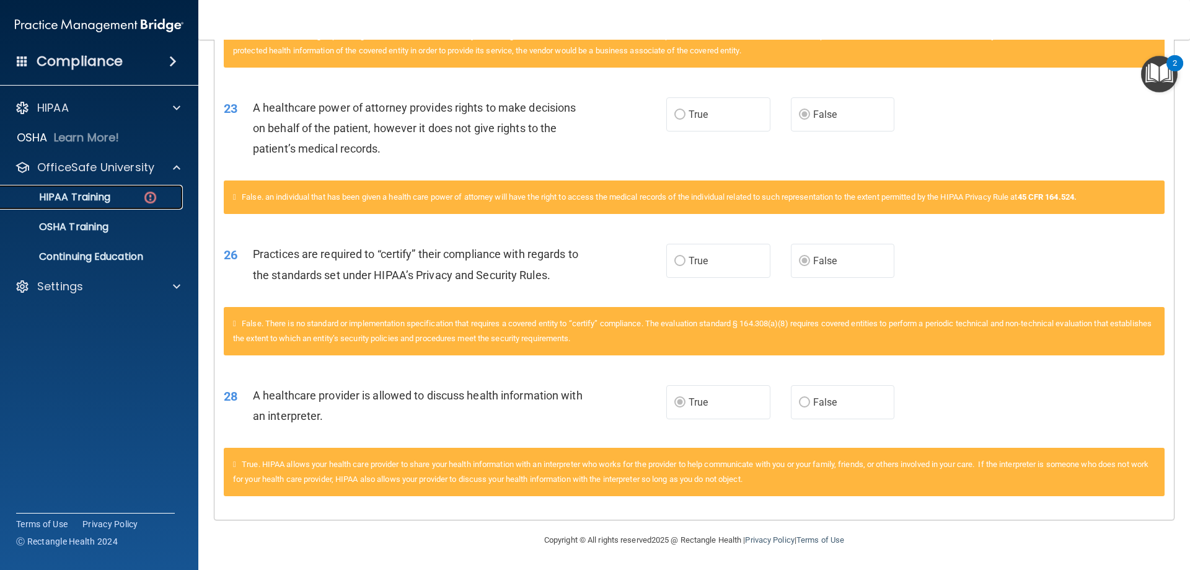
click at [91, 198] on p "HIPAA Training" at bounding box center [59, 197] width 102 height 12
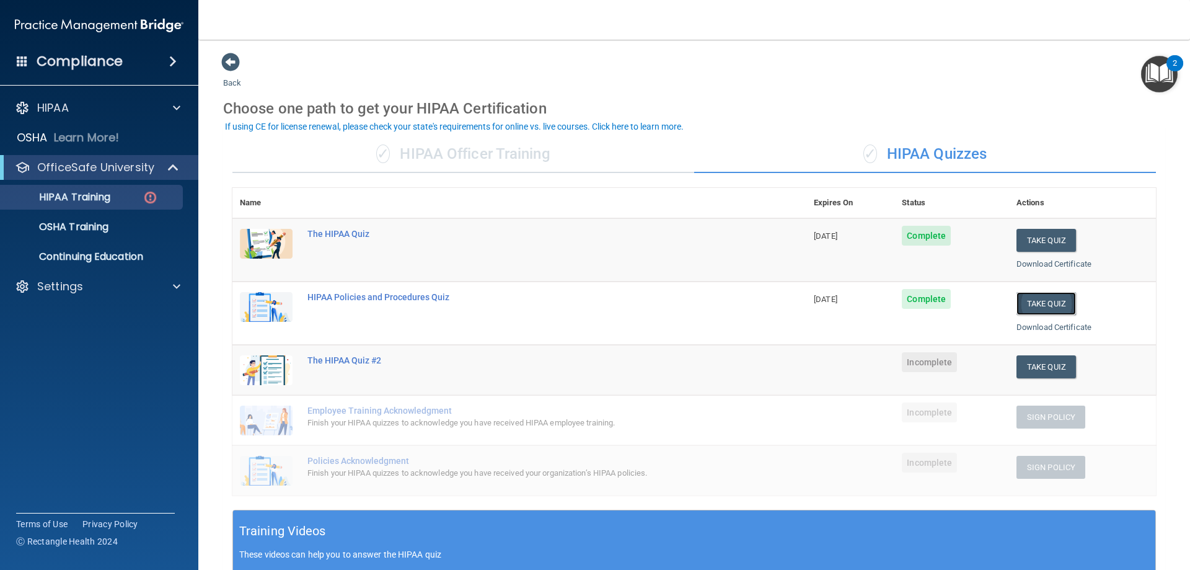
click at [1031, 301] on button "Take Quiz" at bounding box center [1047, 303] width 60 height 23
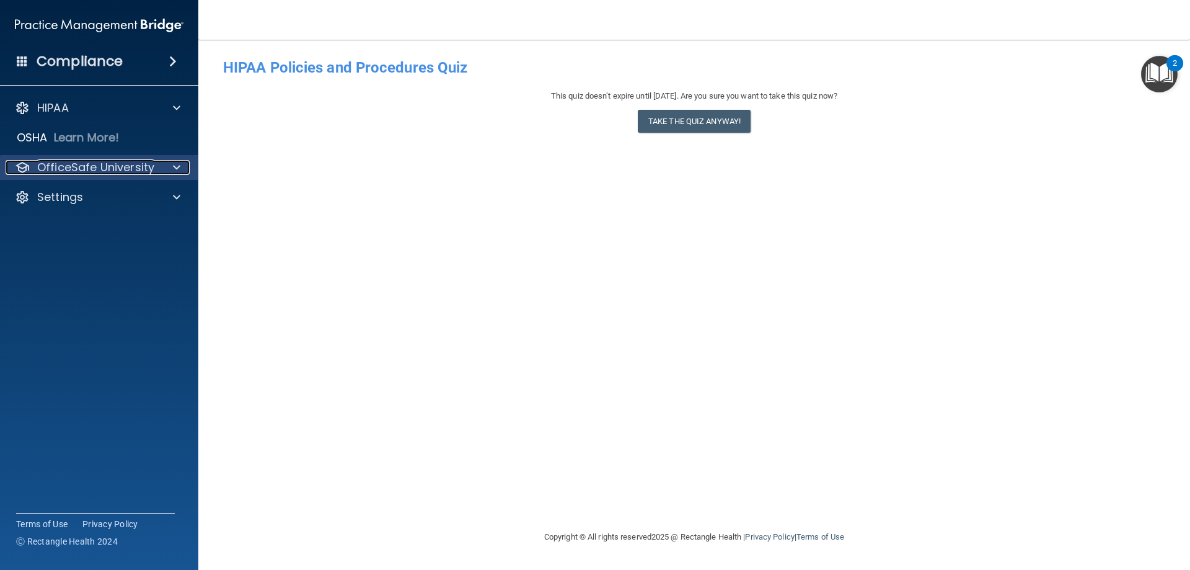
click at [109, 164] on p "OfficeSafe University" at bounding box center [95, 167] width 117 height 15
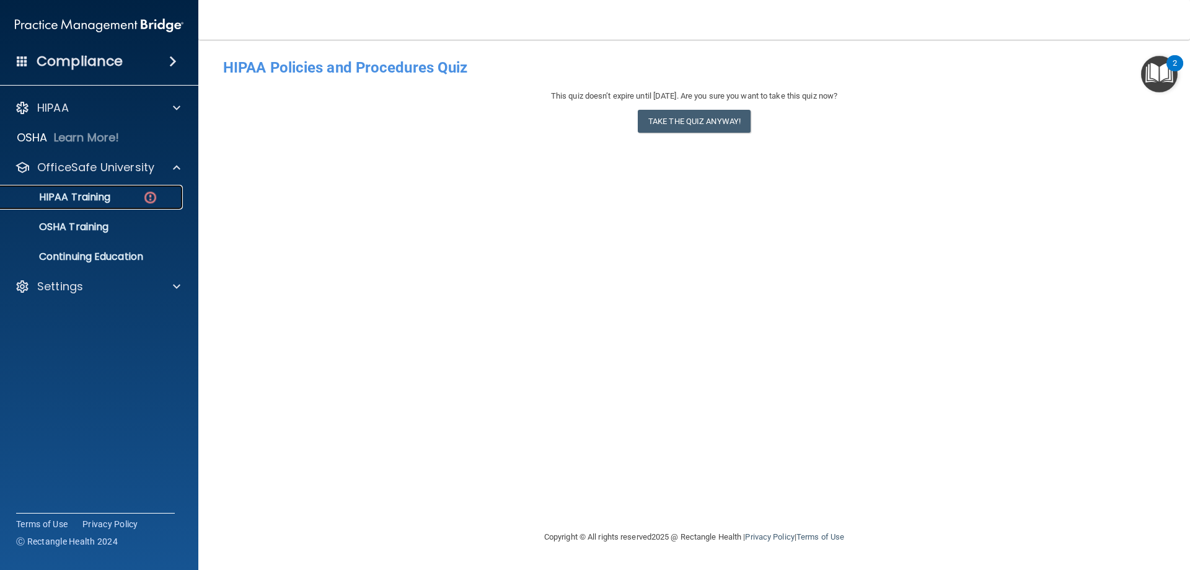
click at [87, 192] on p "HIPAA Training" at bounding box center [59, 197] width 102 height 12
